Goal: Task Accomplishment & Management: Complete application form

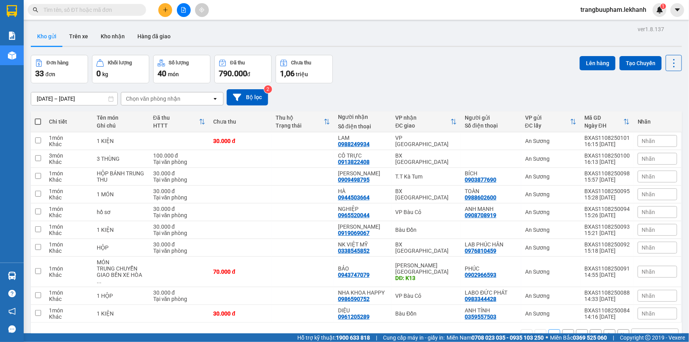
click at [160, 9] on button at bounding box center [165, 10] width 14 height 14
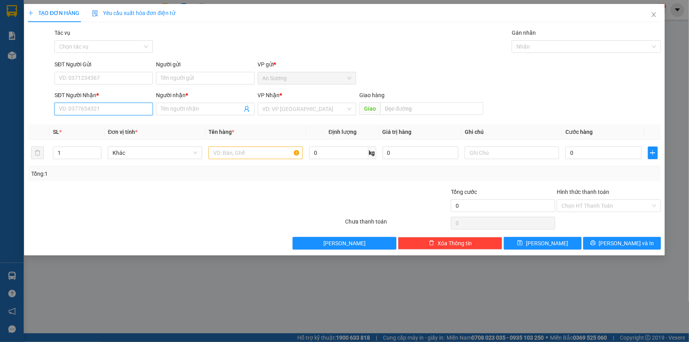
click at [97, 105] on input "SĐT Người Nhận *" at bounding box center [104, 109] width 98 height 13
type input "0976171550"
click at [112, 119] on div "0976171550 - nghĩa" at bounding box center [104, 124] width 98 height 13
type input "nghĩa"
type input "250.000"
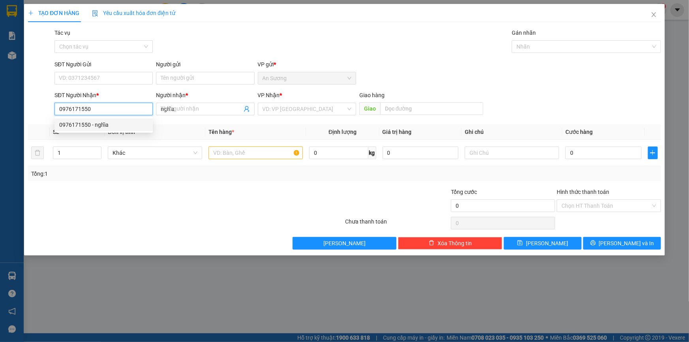
type input "250.000"
type input "0976171550"
click at [118, 67] on div "SĐT Người Gửi" at bounding box center [104, 64] width 98 height 9
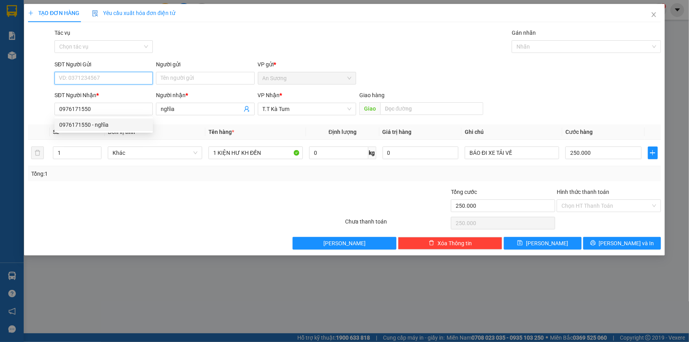
click at [118, 72] on input "SĐT Người Gửi" at bounding box center [104, 78] width 98 height 13
click at [118, 73] on input "SĐT Người Gửi" at bounding box center [104, 78] width 98 height 13
click at [107, 135] on div "0972332144 - minh" at bounding box center [103, 132] width 89 height 9
type input "0972332144"
type input "minh"
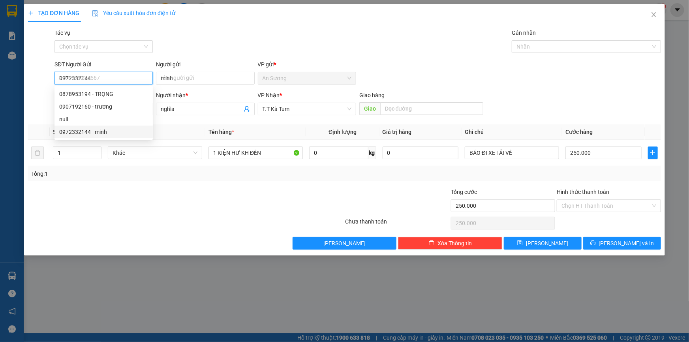
type input "50.000"
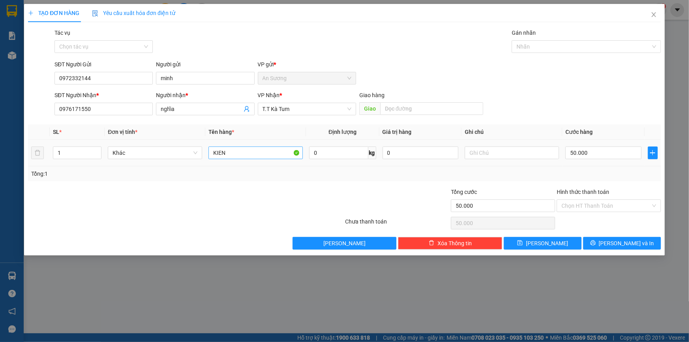
drag, startPoint x: 281, startPoint y: 143, endPoint x: 246, endPoint y: 155, distance: 36.7
click at [248, 156] on td "KIEN" at bounding box center [255, 153] width 101 height 26
click at [246, 154] on input "KIEN" at bounding box center [256, 153] width 94 height 13
type input "KIEN MAI NHẬN"
click at [614, 247] on button "[PERSON_NAME] và In" at bounding box center [622, 243] width 78 height 13
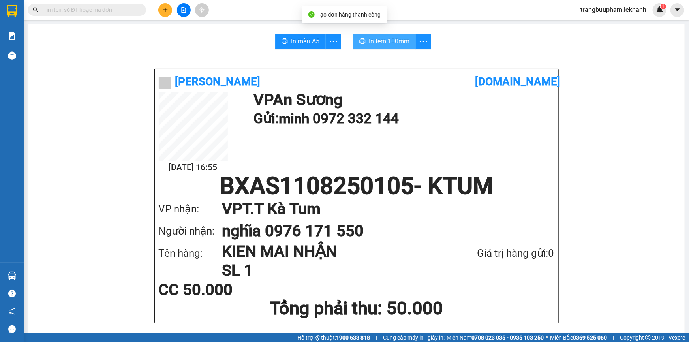
click at [376, 36] on button "In tem 100mm" at bounding box center [384, 42] width 63 height 16
click at [387, 40] on span "In tem 100mm" at bounding box center [389, 41] width 41 height 10
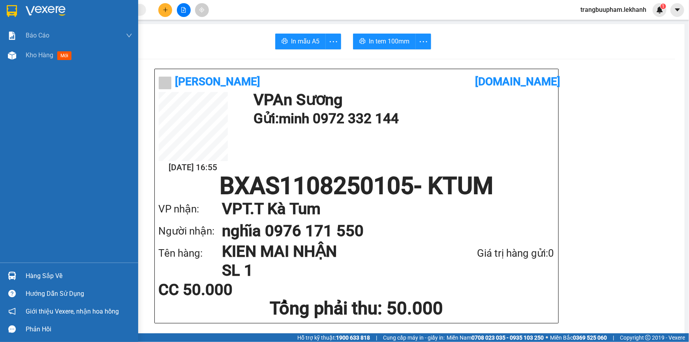
drag, startPoint x: 25, startPoint y: 56, endPoint x: 130, endPoint y: 2, distance: 118.2
click at [26, 56] on span "Kho hàng" at bounding box center [40, 55] width 28 height 8
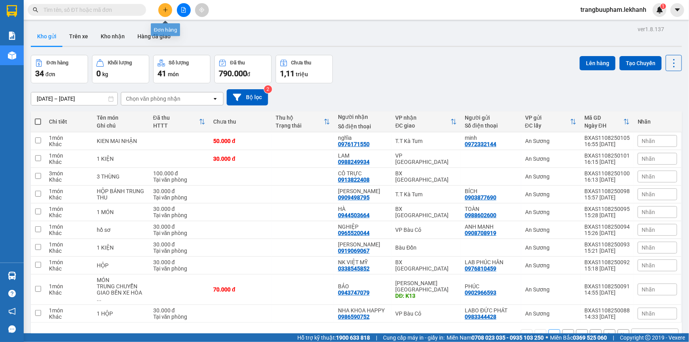
click at [171, 8] on button at bounding box center [165, 10] width 14 height 14
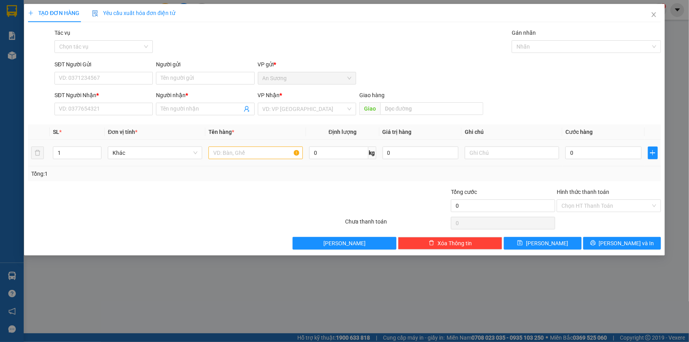
click at [208, 158] on tr "1 Khác 0 kg 0 0" at bounding box center [344, 153] width 633 height 26
click at [224, 152] on input "text" at bounding box center [256, 153] width 94 height 13
type input "1 KIỆN"
click at [291, 116] on div "VP Nhận * VD: VP [GEOGRAPHIC_DATA]" at bounding box center [307, 105] width 98 height 28
click at [294, 111] on input "search" at bounding box center [304, 109] width 83 height 12
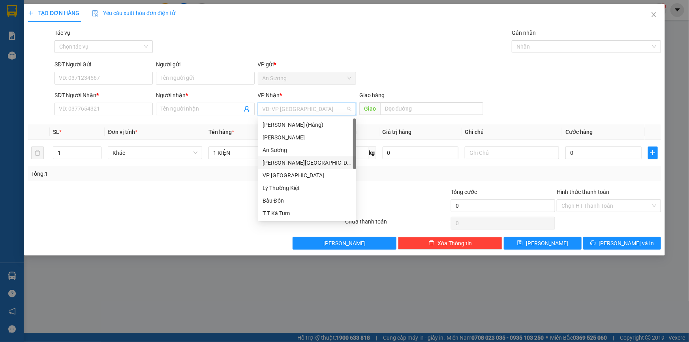
click at [303, 163] on div "[PERSON_NAME][GEOGRAPHIC_DATA]" at bounding box center [307, 162] width 89 height 9
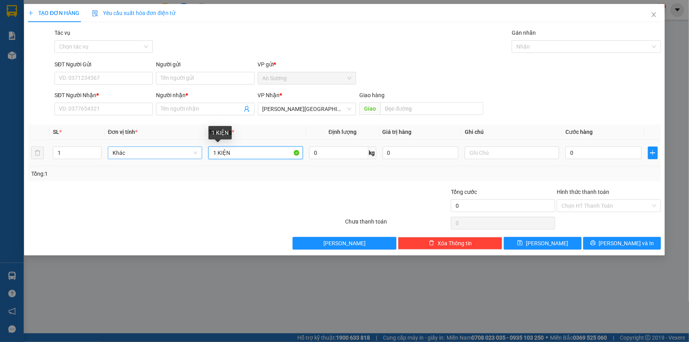
drag, startPoint x: 257, startPoint y: 146, endPoint x: 184, endPoint y: 150, distance: 73.1
click at [184, 150] on tr "1 Khác 1 KIỆN 0 kg 0 0" at bounding box center [344, 153] width 633 height 26
type input "1 HS"
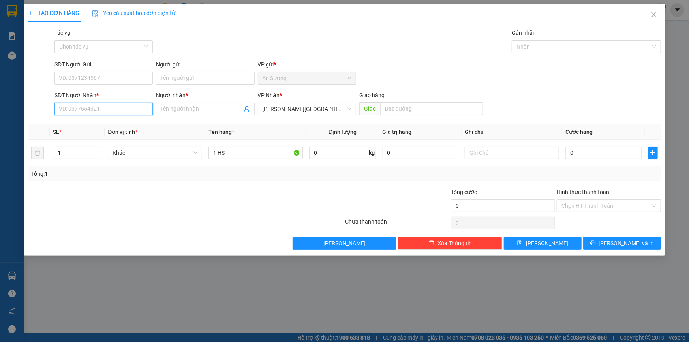
click at [86, 106] on input "SĐT Người Nhận *" at bounding box center [104, 109] width 98 height 13
type input "0986422522"
click at [167, 110] on input "Người nhận *" at bounding box center [201, 109] width 81 height 9
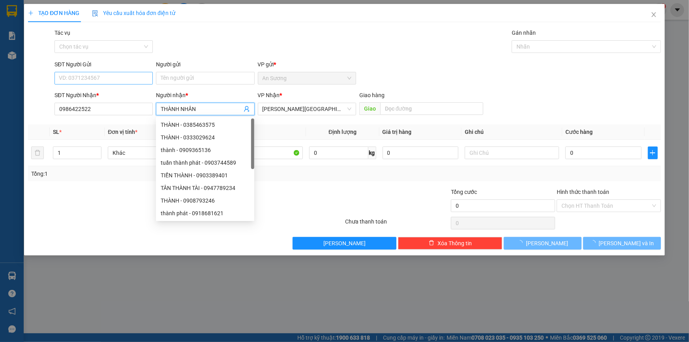
type input "THÀNH NHÂN"
click at [107, 77] on input "SĐT Người Gửi" at bounding box center [104, 78] width 98 height 13
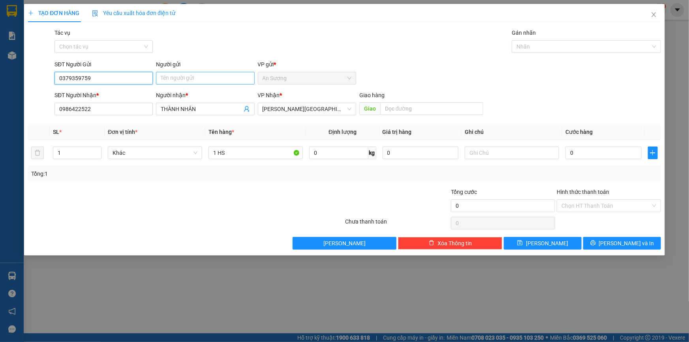
type input "0379359759"
click at [178, 83] on input "Người gửi" at bounding box center [205, 78] width 98 height 13
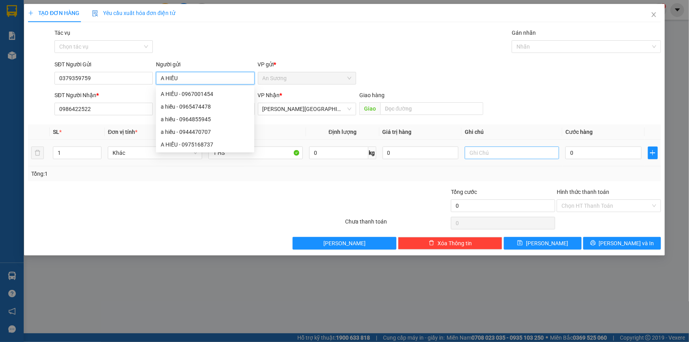
type input "A HIẾU"
click at [520, 154] on input "text" at bounding box center [512, 153] width 94 height 13
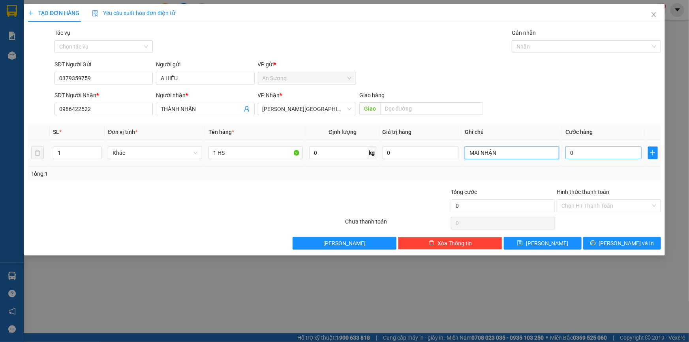
type input "MAI NHẬN"
click at [594, 158] on input "0" at bounding box center [604, 153] width 76 height 13
type input "3"
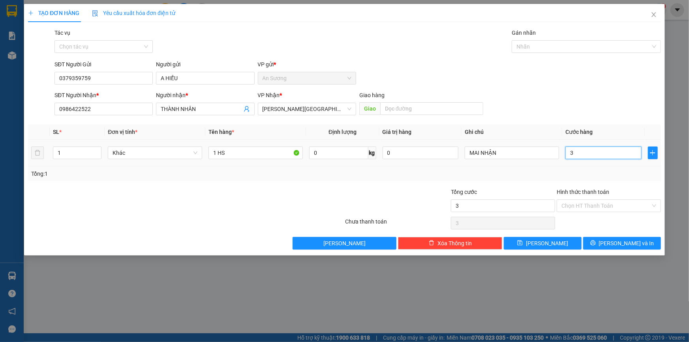
type input "30"
click at [591, 210] on input "Hình thức thanh toán" at bounding box center [606, 206] width 89 height 12
type input "30.000"
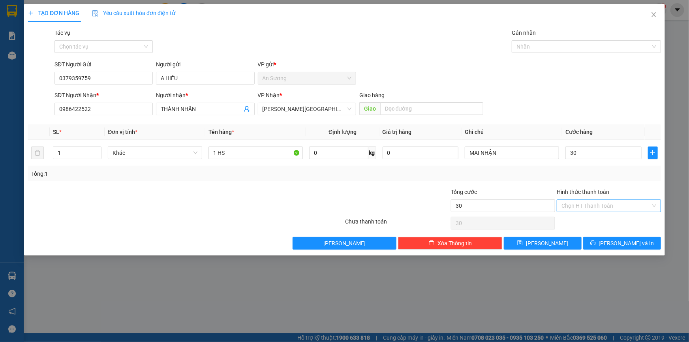
type input "30.000"
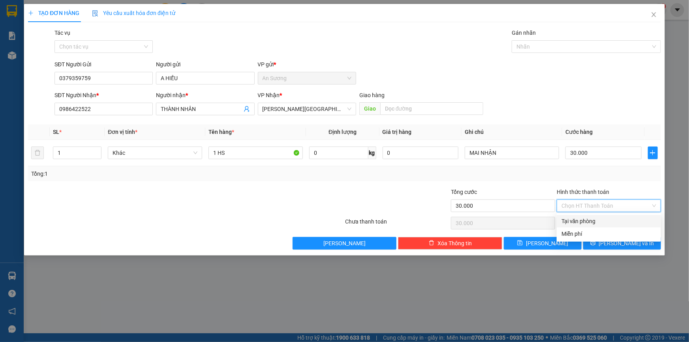
click at [594, 218] on div "Tại văn phòng" at bounding box center [609, 221] width 95 height 9
type input "0"
click at [611, 233] on div "Transit Pickup Surcharge Ids Transit Deliver Surcharge Ids Transit Deliver Surc…" at bounding box center [344, 138] width 633 height 221
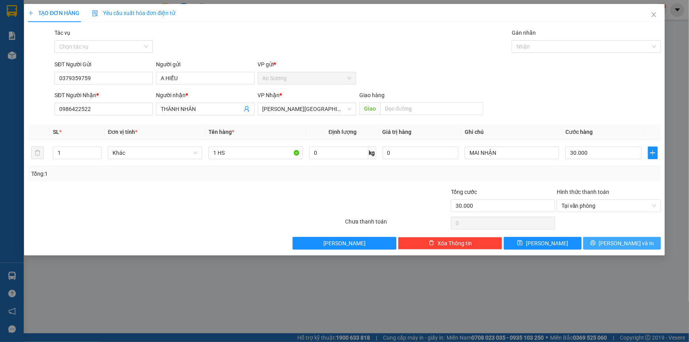
click at [596, 241] on icon "printer" at bounding box center [593, 243] width 6 height 6
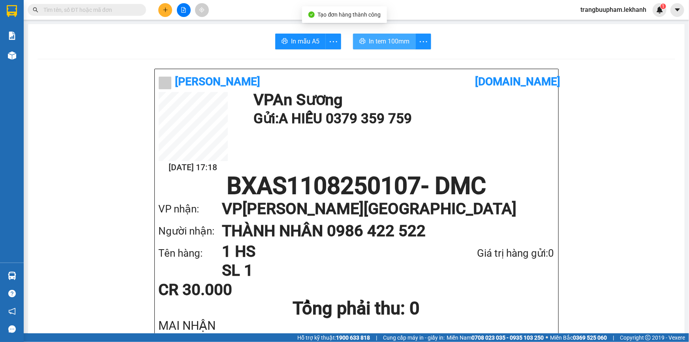
click at [383, 46] on button "In tem 100mm" at bounding box center [384, 42] width 63 height 16
click at [386, 42] on span "In tem 100mm" at bounding box center [389, 41] width 41 height 10
drag, startPoint x: 164, startPoint y: 10, endPoint x: 164, endPoint y: 14, distance: 4.3
click at [164, 14] on button at bounding box center [165, 10] width 14 height 14
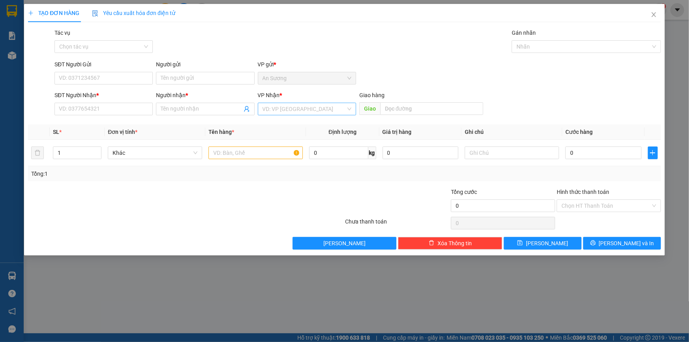
click at [329, 107] on input "search" at bounding box center [304, 109] width 83 height 12
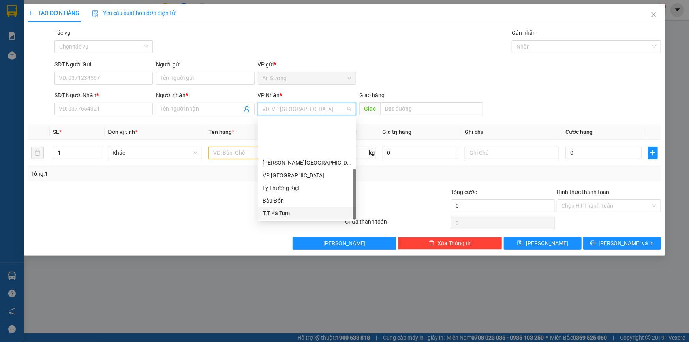
scroll to position [50, 0]
click at [305, 163] on div "T.T Kà Tum" at bounding box center [307, 163] width 89 height 9
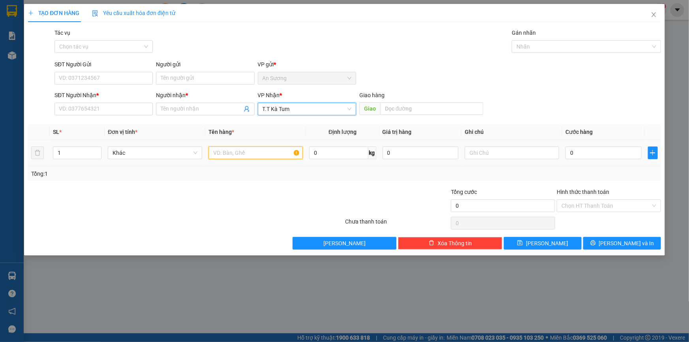
click at [231, 156] on input "text" at bounding box center [256, 153] width 94 height 13
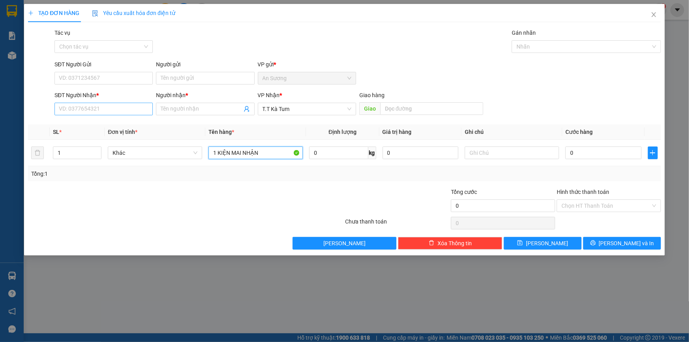
type input "1 KIỆN MAI NHẬN"
click at [85, 110] on input "SĐT Người Nhận *" at bounding box center [104, 109] width 98 height 13
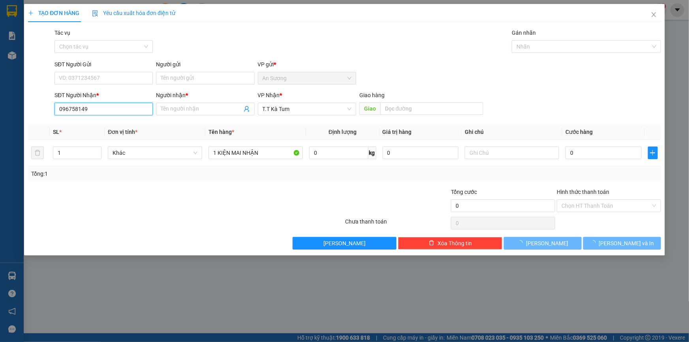
type input "0967581491"
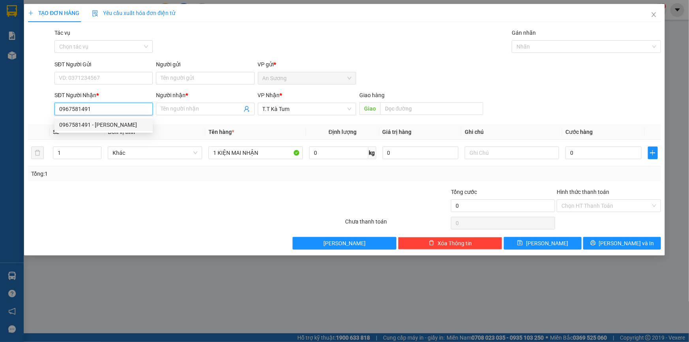
click at [103, 126] on div "0967581491 - [PERSON_NAME]" at bounding box center [103, 124] width 89 height 9
type input "HUY"
type input "30.000"
type input "0967581491"
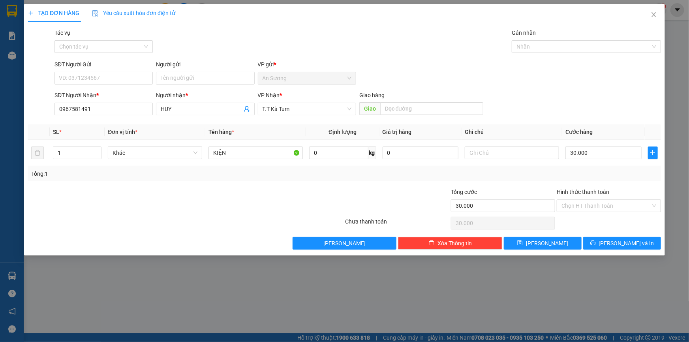
click at [111, 65] on div "SĐT Người Gửi" at bounding box center [104, 64] width 98 height 9
click at [111, 72] on input "SĐT Người Gửi" at bounding box center [104, 78] width 98 height 13
click at [115, 83] on input "SĐT Người Gửi" at bounding box center [104, 78] width 98 height 13
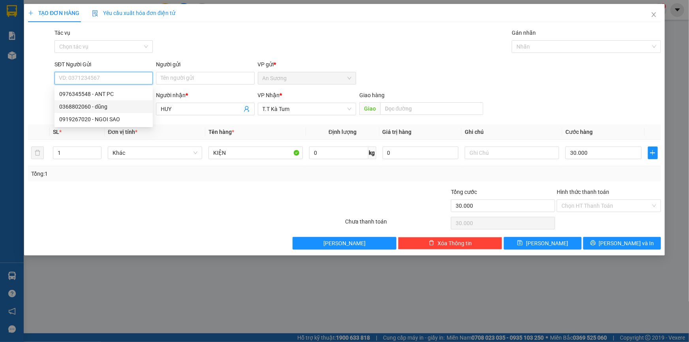
click at [98, 109] on div "0368802060 - dũng" at bounding box center [103, 106] width 89 height 9
type input "0368802060"
type input "dũng"
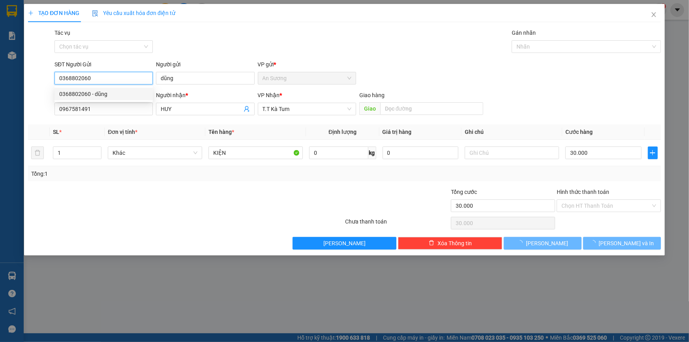
type input "50.000"
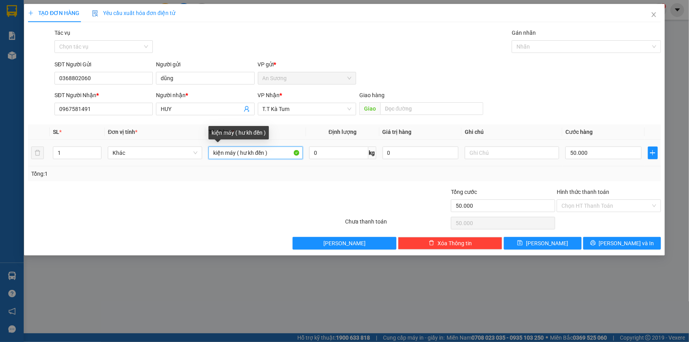
drag, startPoint x: 284, startPoint y: 154, endPoint x: 105, endPoint y: 140, distance: 180.2
click at [105, 140] on tr "1 Khác kiện máy ( hư kh đền ) 0 kg 0 50.000" at bounding box center [344, 153] width 633 height 26
type input "1 KIỆN ĐỒ ĐIỆN TỬ MAI NHẬN"
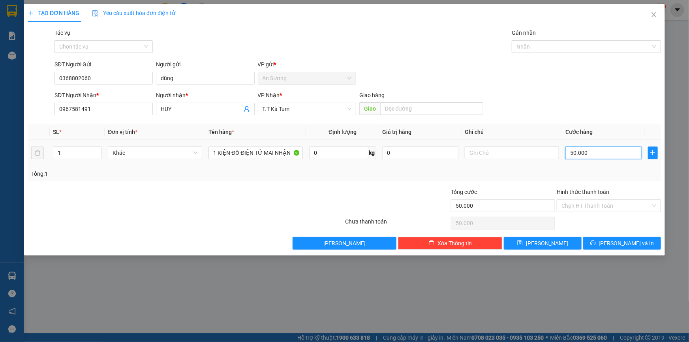
click at [584, 156] on input "50.000" at bounding box center [604, 153] width 76 height 13
type input "4"
type input "40"
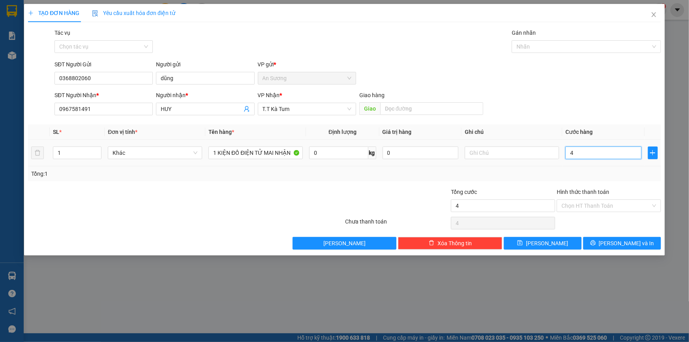
type input "40"
type input "40.000"
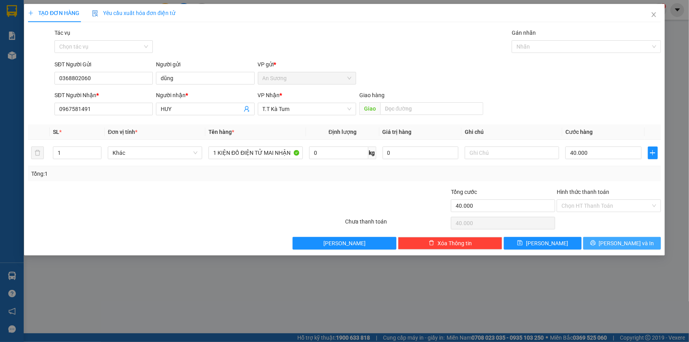
click at [610, 247] on button "[PERSON_NAME] và In" at bounding box center [622, 243] width 78 height 13
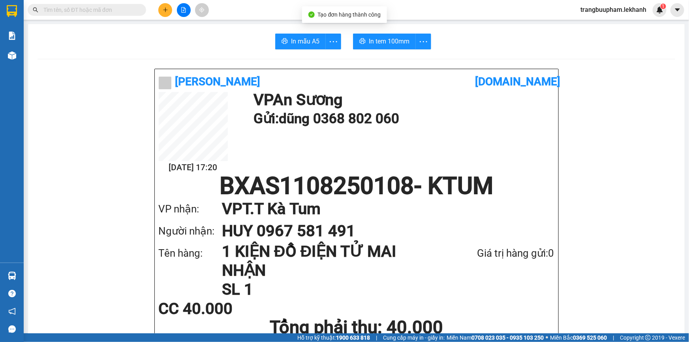
click at [388, 43] on span "In tem 100mm" at bounding box center [389, 41] width 41 height 10
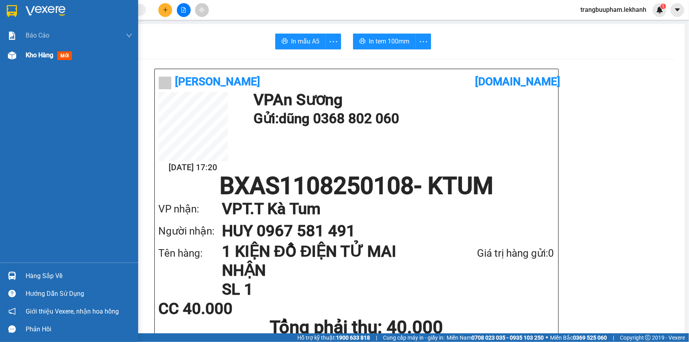
click at [35, 49] on div "Kho hàng mới" at bounding box center [79, 55] width 107 height 20
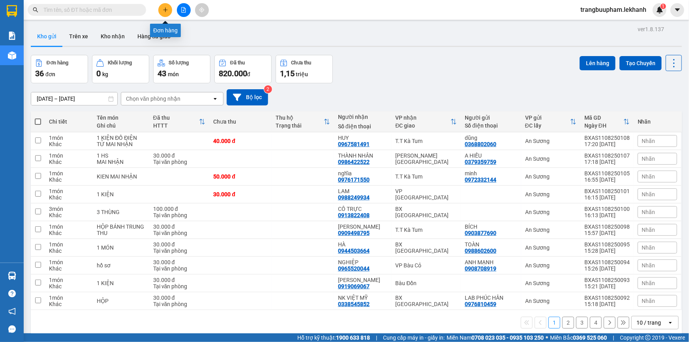
click at [165, 12] on icon "plus" at bounding box center [166, 10] width 6 height 6
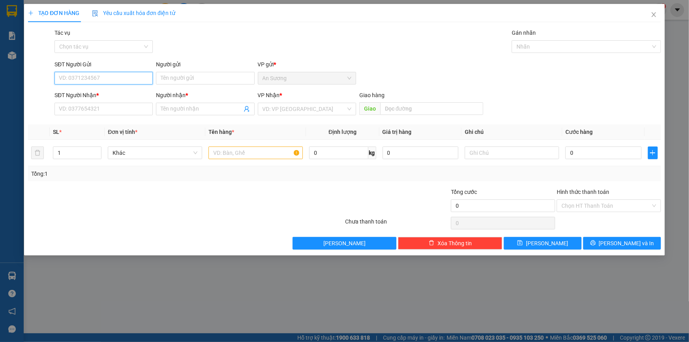
type input "1"
click at [281, 158] on input "text" at bounding box center [256, 153] width 94 height 13
type input "1 THÙNG"
click at [103, 81] on input "SĐT Người Gửi" at bounding box center [104, 78] width 98 height 13
type input "0903813613"
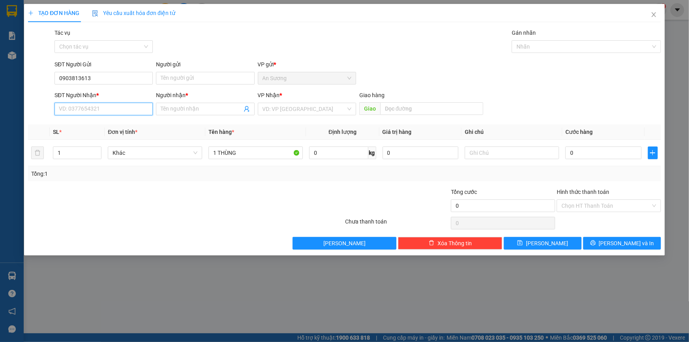
click at [101, 110] on input "SĐT Người Nhận *" at bounding box center [104, 109] width 98 height 13
type input "0382421679"
click at [185, 107] on input "Người nhận *" at bounding box center [201, 109] width 81 height 9
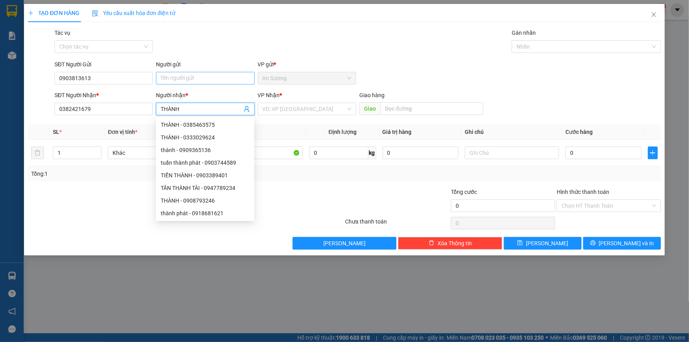
type input "THÀNH"
click at [189, 82] on input "Người gửi" at bounding box center [205, 78] width 98 height 13
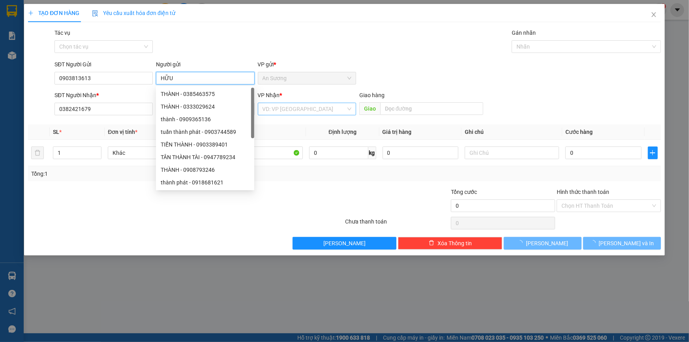
type input "HỮU"
click at [273, 109] on input "search" at bounding box center [304, 109] width 83 height 12
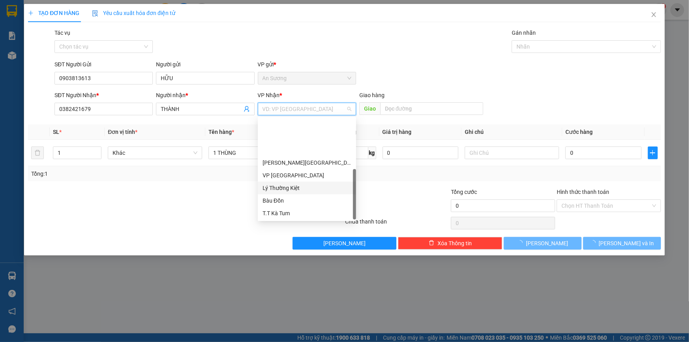
scroll to position [50, 0]
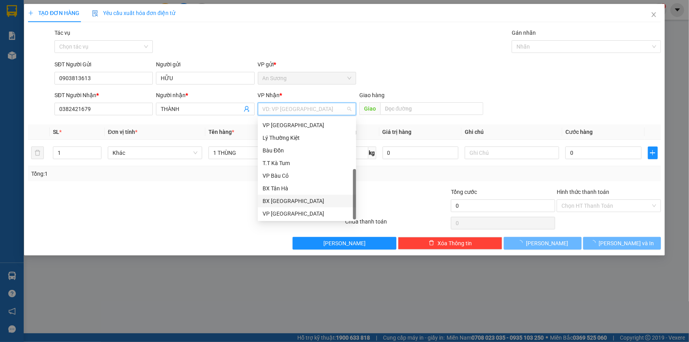
click at [299, 199] on div "BX [GEOGRAPHIC_DATA]" at bounding box center [307, 201] width 89 height 9
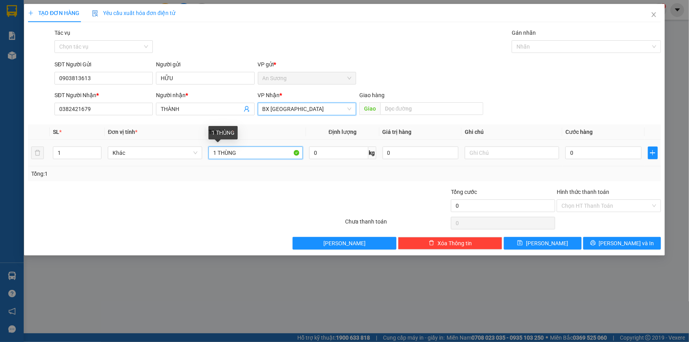
click at [246, 154] on input "1 THÙNG" at bounding box center [256, 153] width 94 height 13
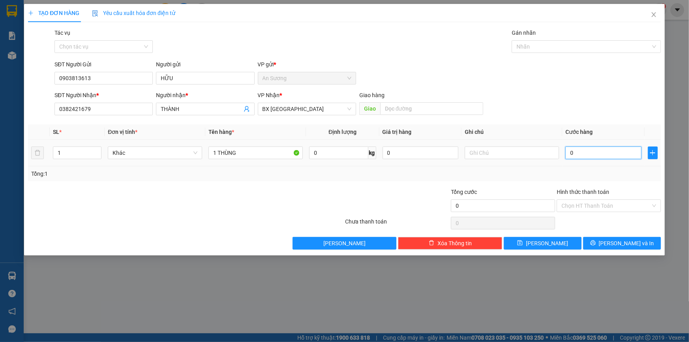
click at [598, 156] on input "0" at bounding box center [604, 153] width 76 height 13
type input "5"
type input "50"
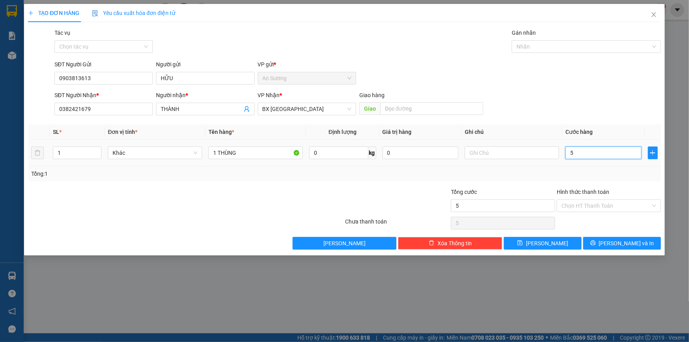
type input "50"
type input "50.000"
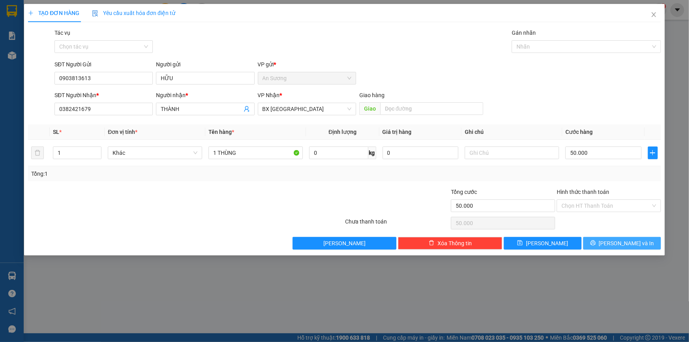
click at [629, 241] on span "[PERSON_NAME] và In" at bounding box center [626, 243] width 55 height 9
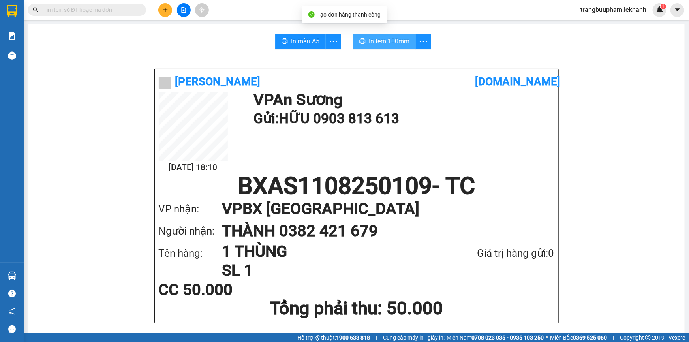
click at [403, 44] on span "In tem 100mm" at bounding box center [389, 41] width 41 height 10
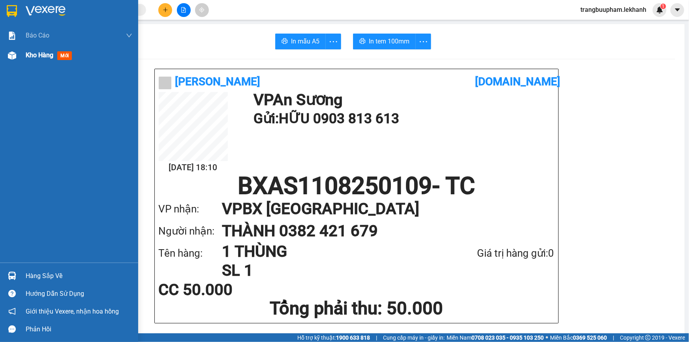
click at [32, 59] on span "Kho hàng" at bounding box center [40, 55] width 28 height 8
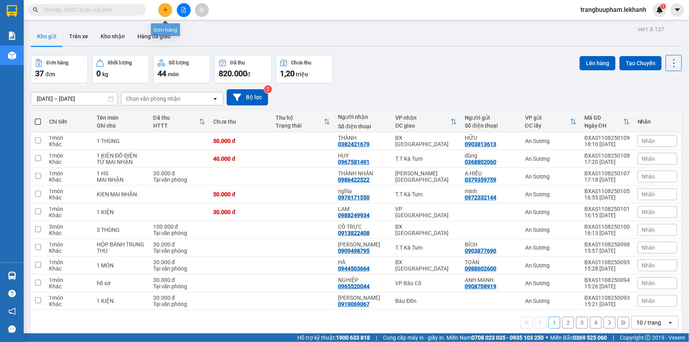
click at [163, 13] on button at bounding box center [165, 10] width 14 height 14
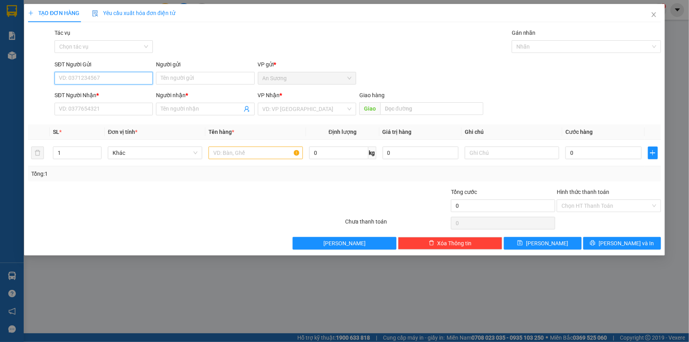
click at [164, 13] on span "Yêu cầu xuất hóa đơn điện tử" at bounding box center [133, 13] width 83 height 6
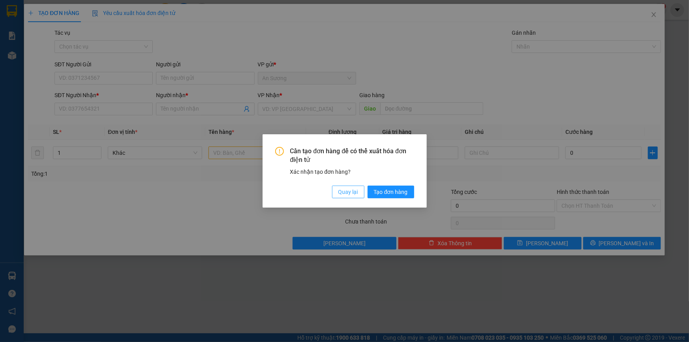
click at [351, 193] on span "Quay lại" at bounding box center [348, 192] width 20 height 9
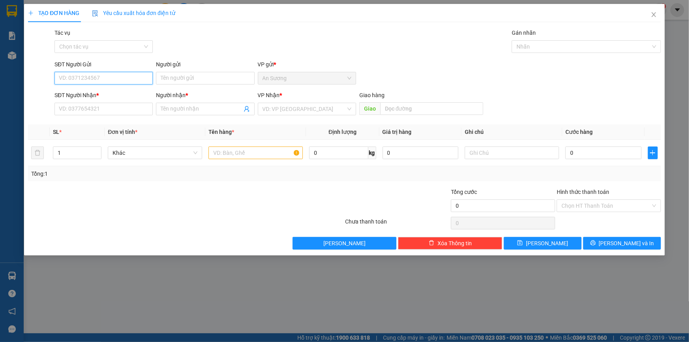
click at [124, 84] on input "SĐT Người Gửi" at bounding box center [104, 78] width 98 height 13
click at [100, 94] on div "0353258085 - HỮU" at bounding box center [103, 94] width 89 height 9
type input "0353258085"
type input "HỮU"
type input "0988228779"
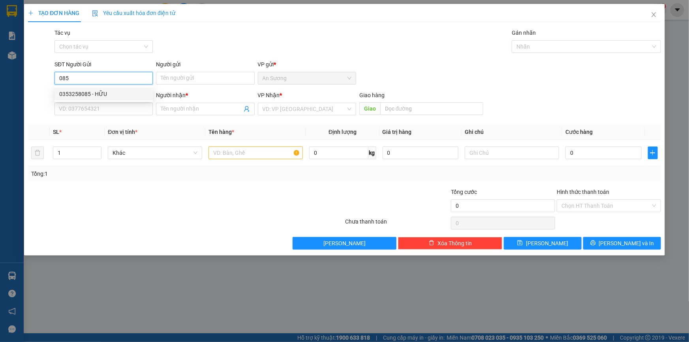
type input "TUẤN"
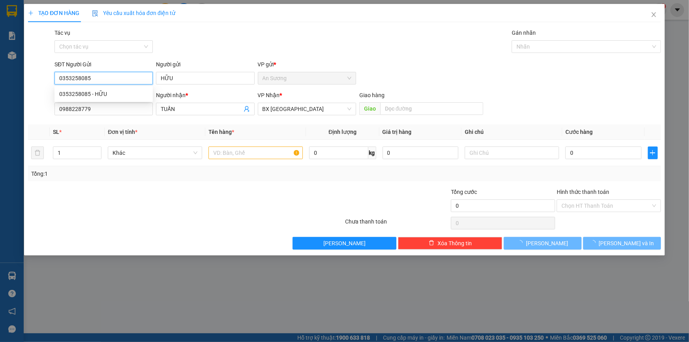
type input "70.000"
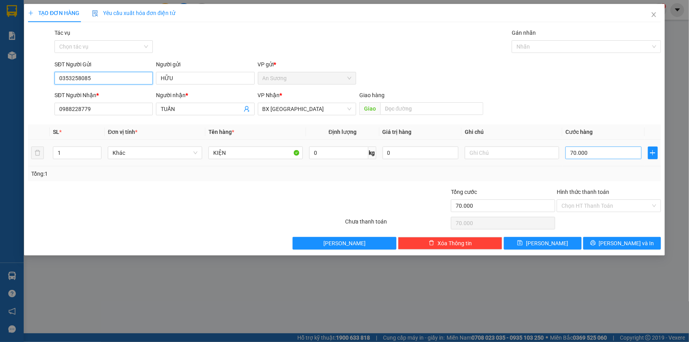
type input "0353258085"
type input "5"
type input "50"
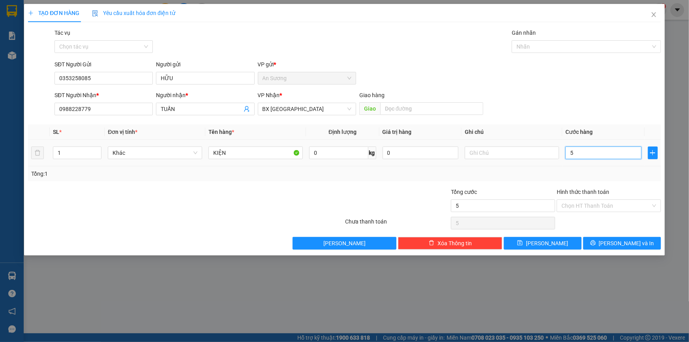
type input "50"
type input "50.000"
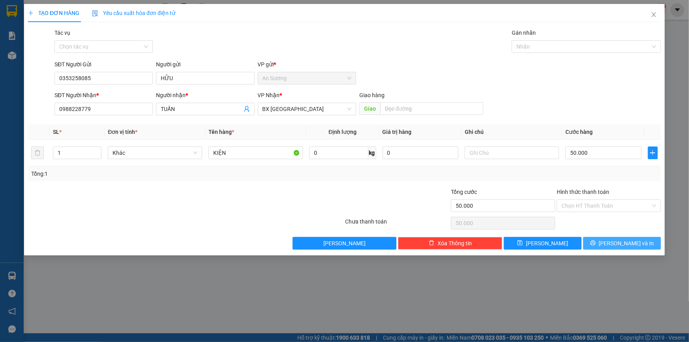
click at [620, 243] on span "[PERSON_NAME] và In" at bounding box center [626, 243] width 55 height 9
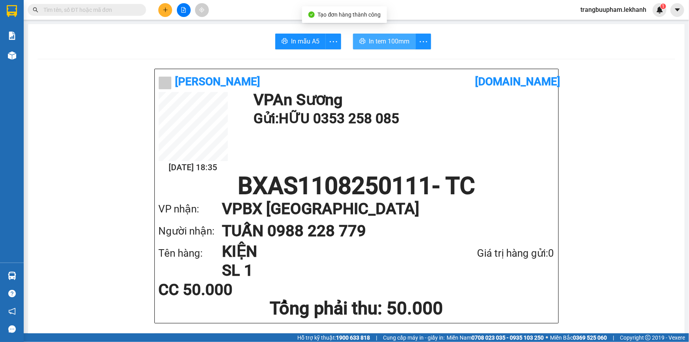
click at [382, 42] on span "In tem 100mm" at bounding box center [389, 41] width 41 height 10
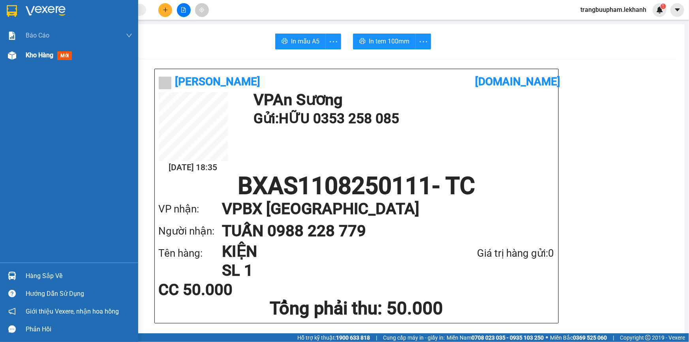
click at [53, 53] on span "Kho hàng" at bounding box center [40, 55] width 28 height 8
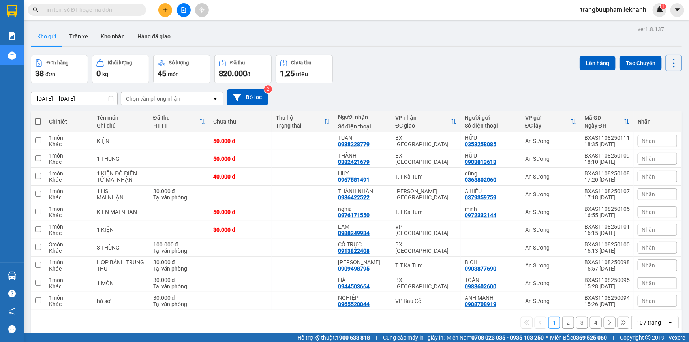
click at [75, 13] on input "text" at bounding box center [89, 10] width 93 height 9
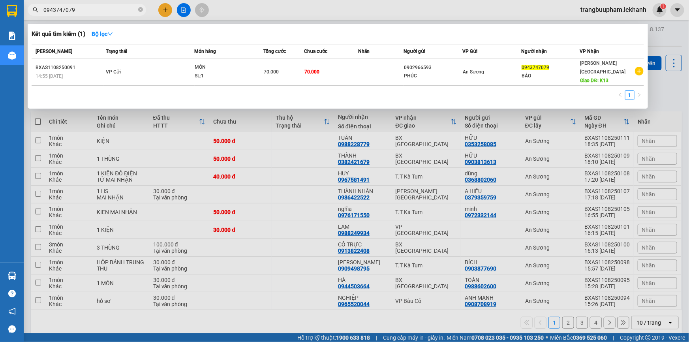
type input "0943747079"
click at [139, 13] on span at bounding box center [140, 10] width 5 height 8
